Goal: Information Seeking & Learning: Understand process/instructions

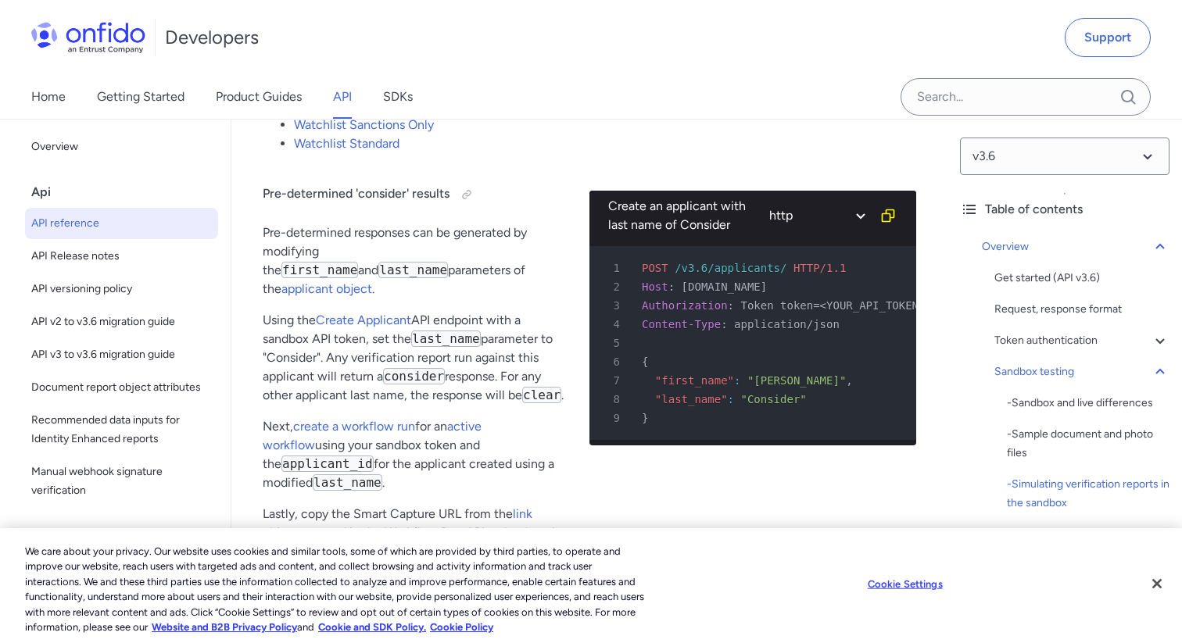
click at [372, 313] on p "Using the Create Applicant API endpoint with a sandbox API token, set the last_…" at bounding box center [414, 358] width 302 height 94
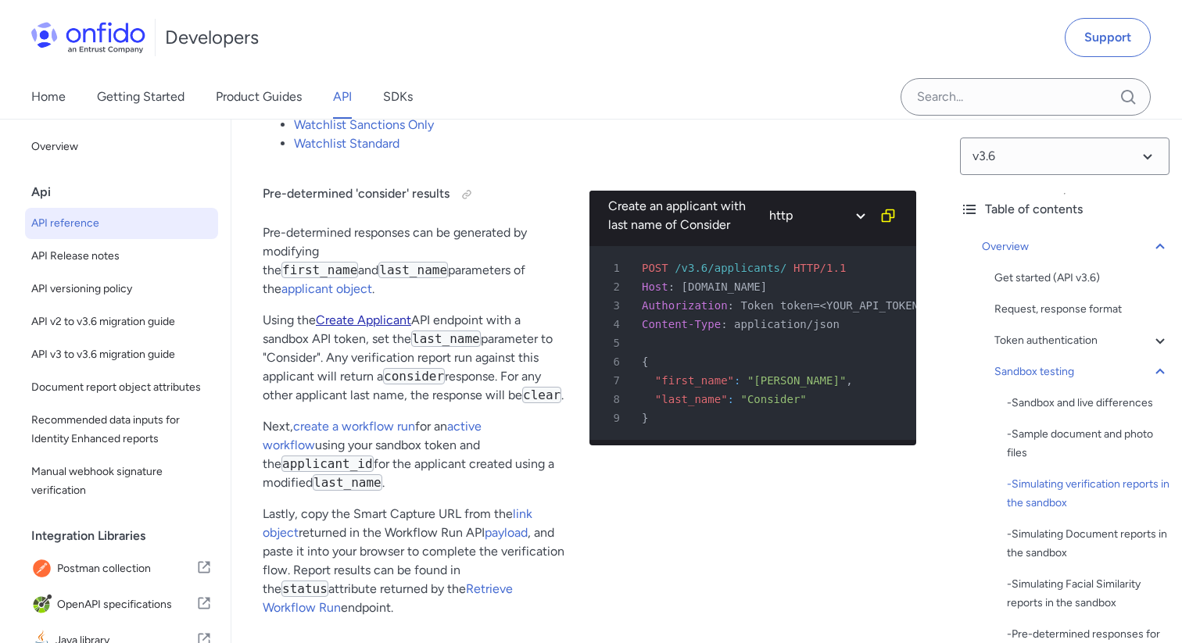
click at [371, 320] on link "Create Applicant" at bounding box center [363, 320] width 95 height 15
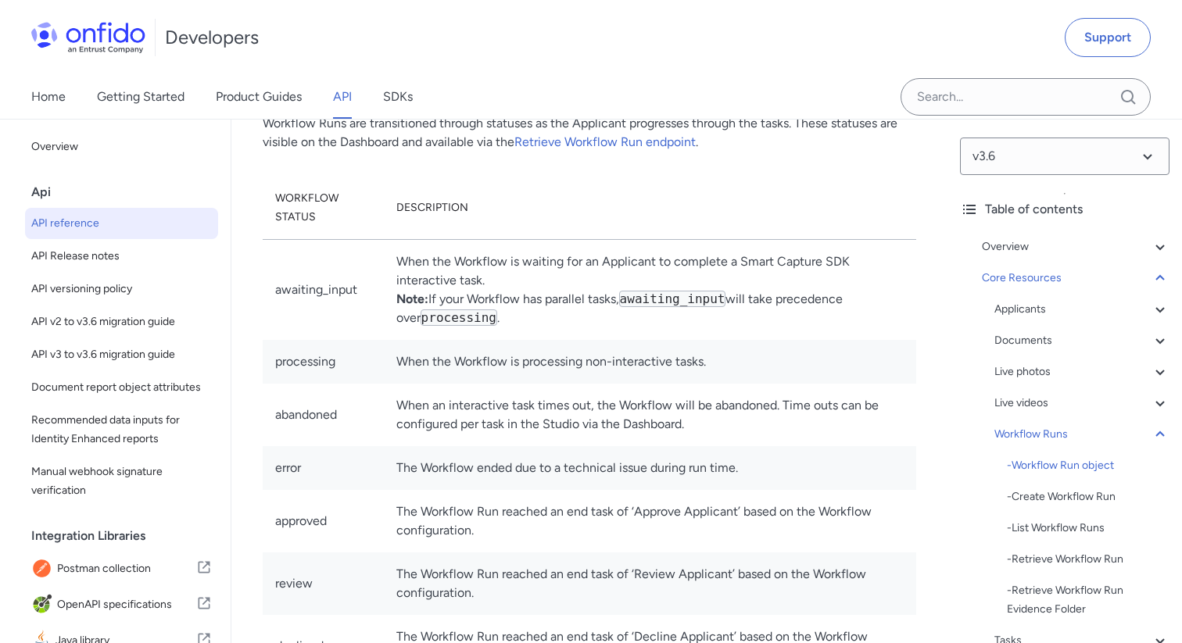
scroll to position [42354, 0]
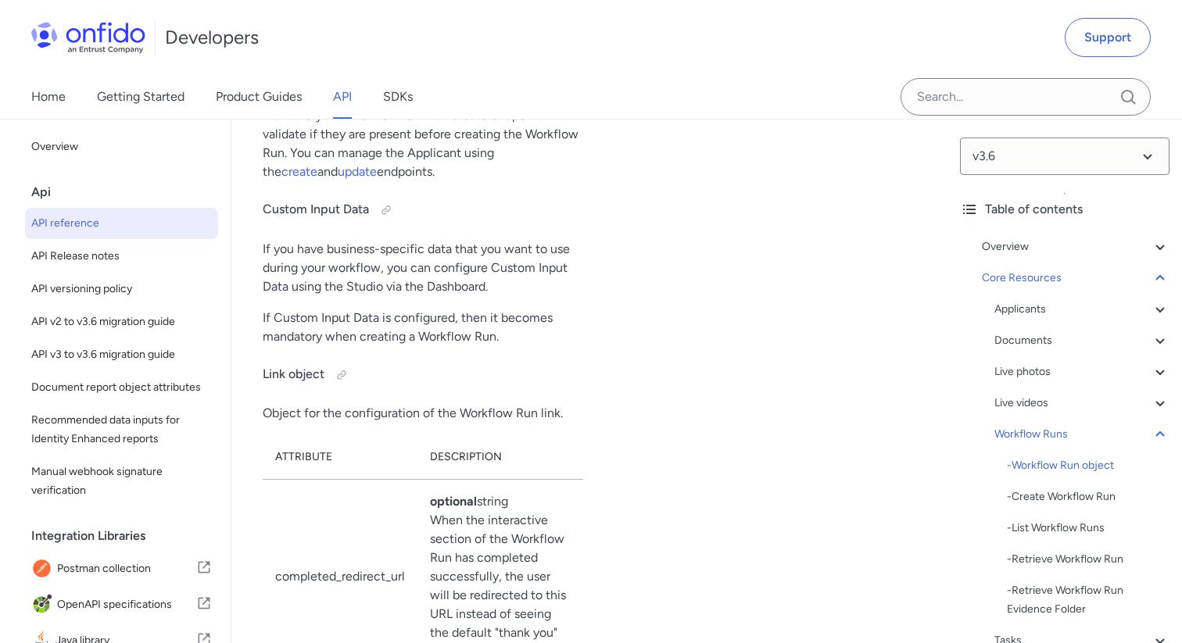
scroll to position [42446, 0]
